Goal: Use online tool/utility: Utilize a website feature to perform a specific function

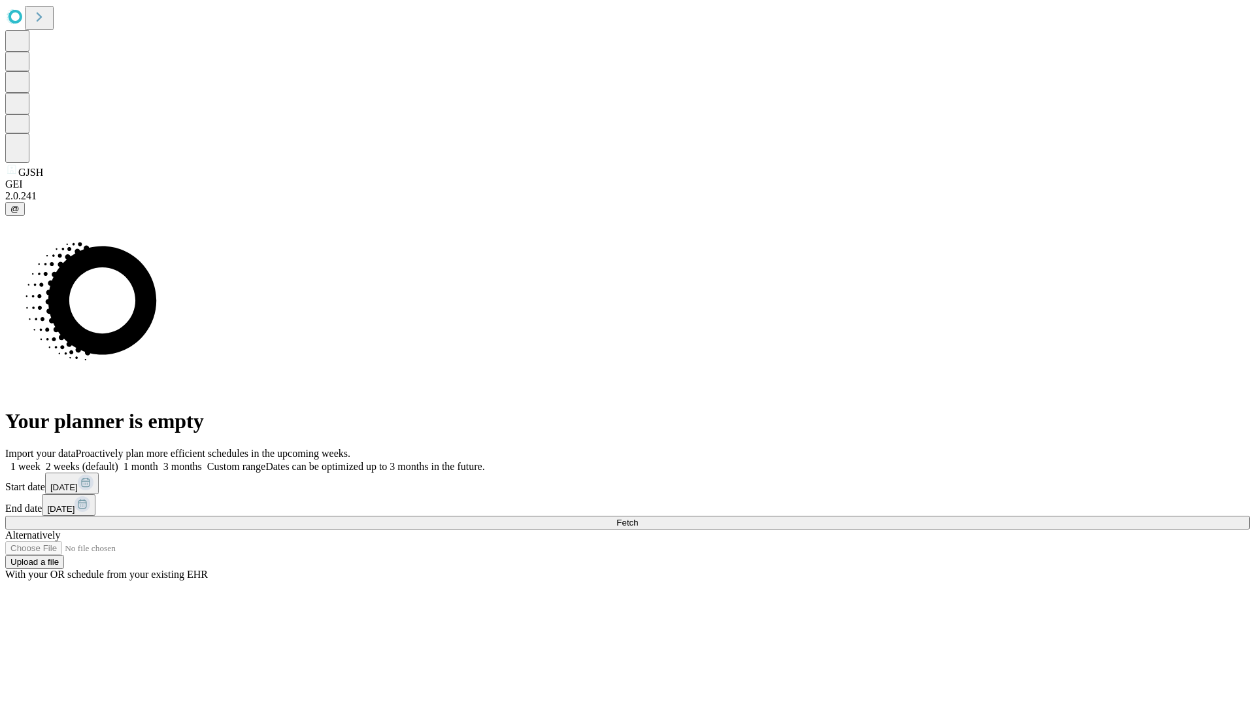
click at [638, 518] on span "Fetch" at bounding box center [628, 523] width 22 height 10
